Goal: Find specific page/section: Find specific page/section

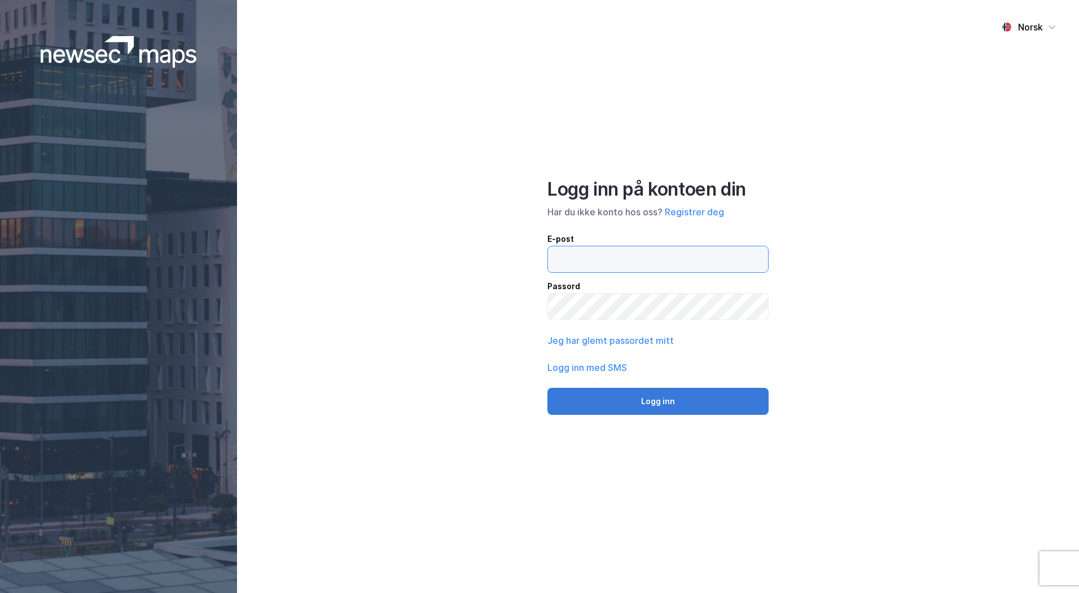
type input "[PERSON_NAME][EMAIL_ADDRESS][DOMAIN_NAME]"
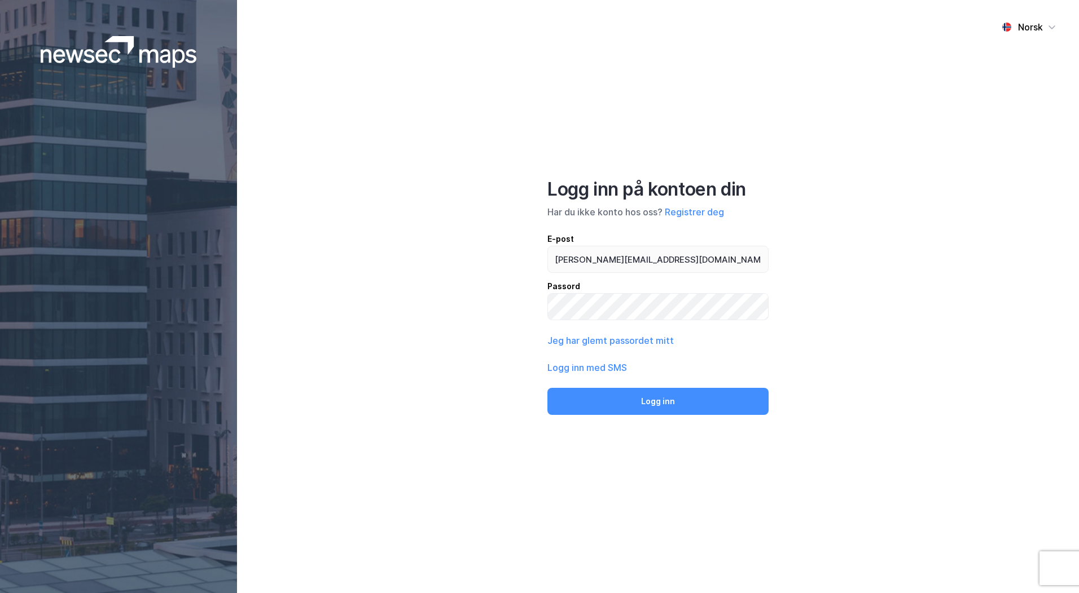
drag, startPoint x: 684, startPoint y: 406, endPoint x: 670, endPoint y: 116, distance: 290.3
click at [684, 406] on button "Logg inn" at bounding box center [657, 401] width 221 height 27
